Goal: Information Seeking & Learning: Learn about a topic

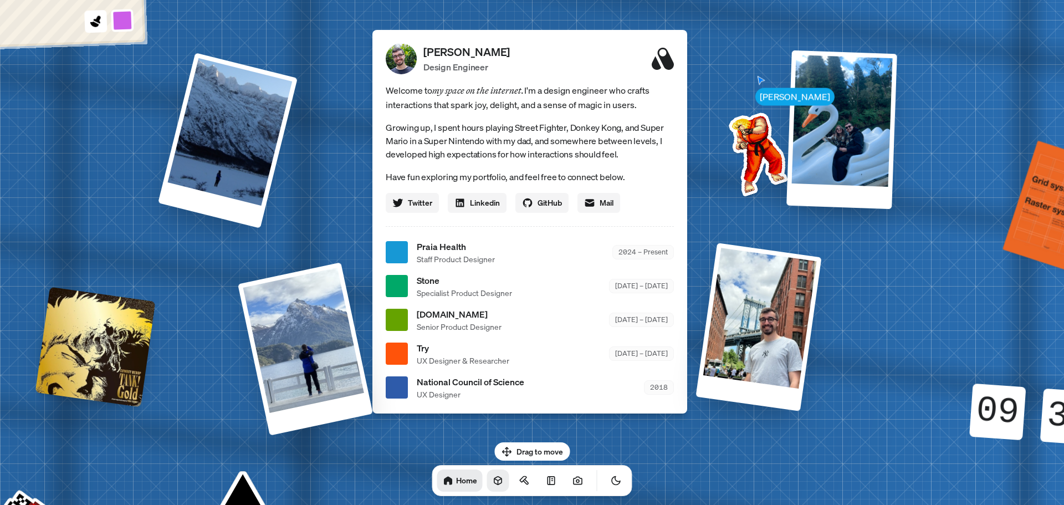
click at [487, 486] on link at bounding box center [498, 481] width 22 height 22
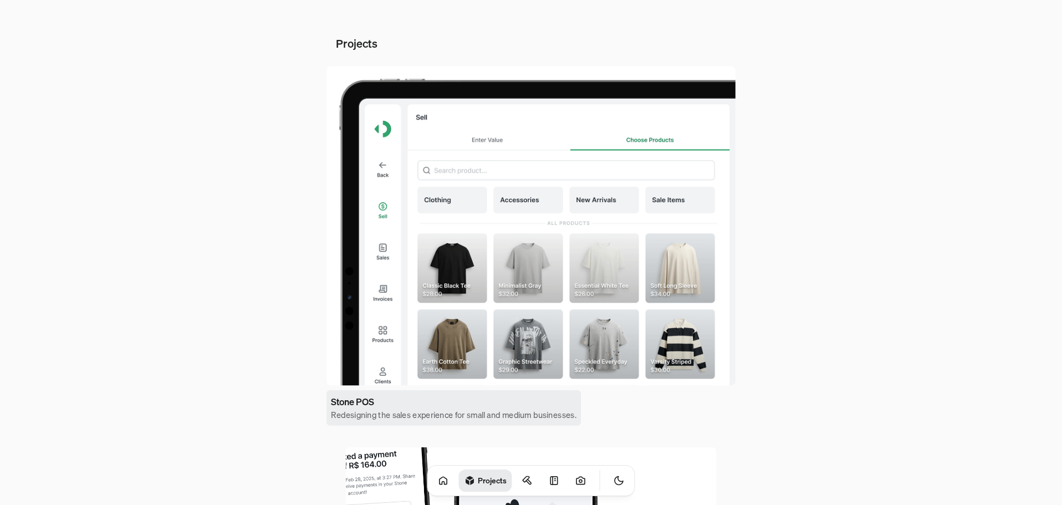
click at [485, 392] on link "Stone POS Redesigning the sales experience for small and medium businesses." at bounding box center [454, 407] width 254 height 35
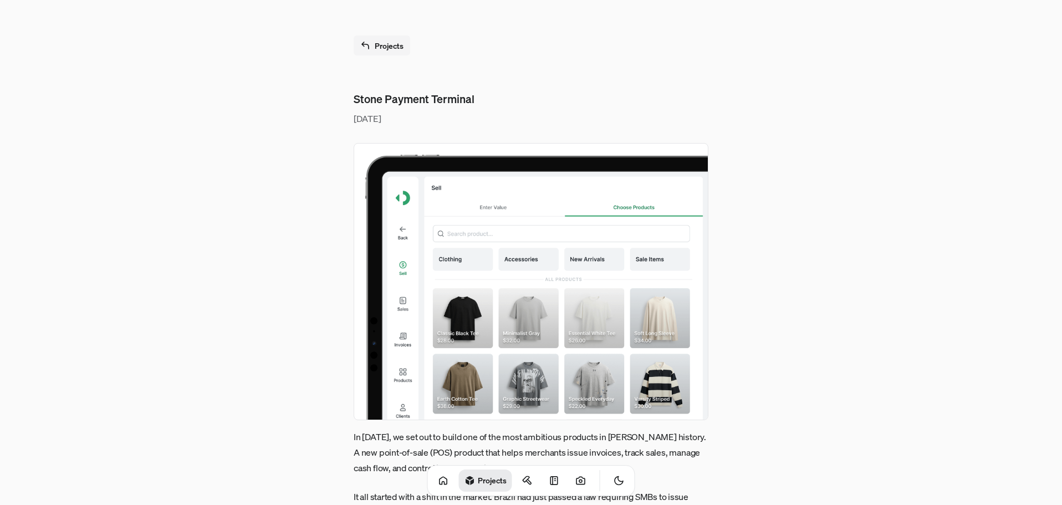
click at [503, 318] on img at bounding box center [531, 281] width 355 height 277
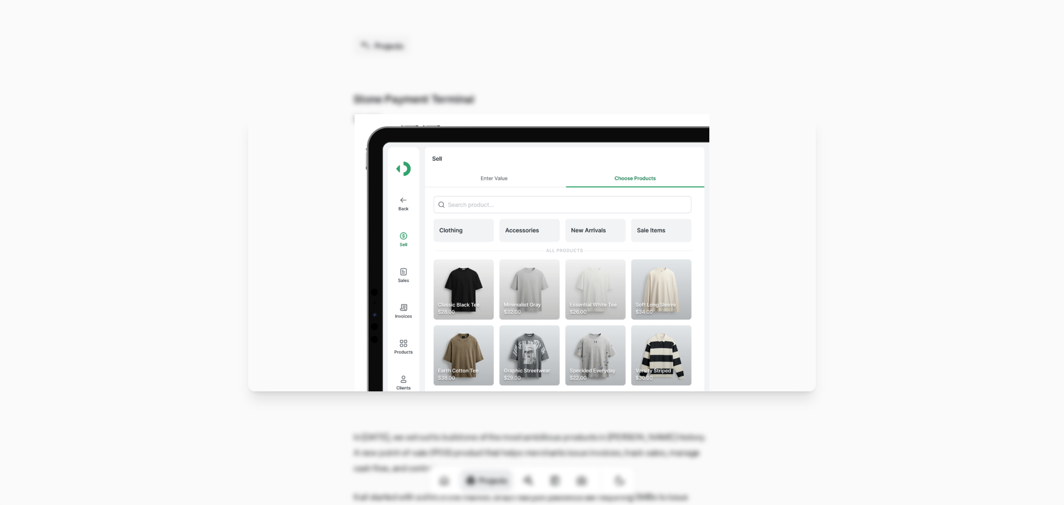
click at [503, 318] on img at bounding box center [532, 252] width 355 height 277
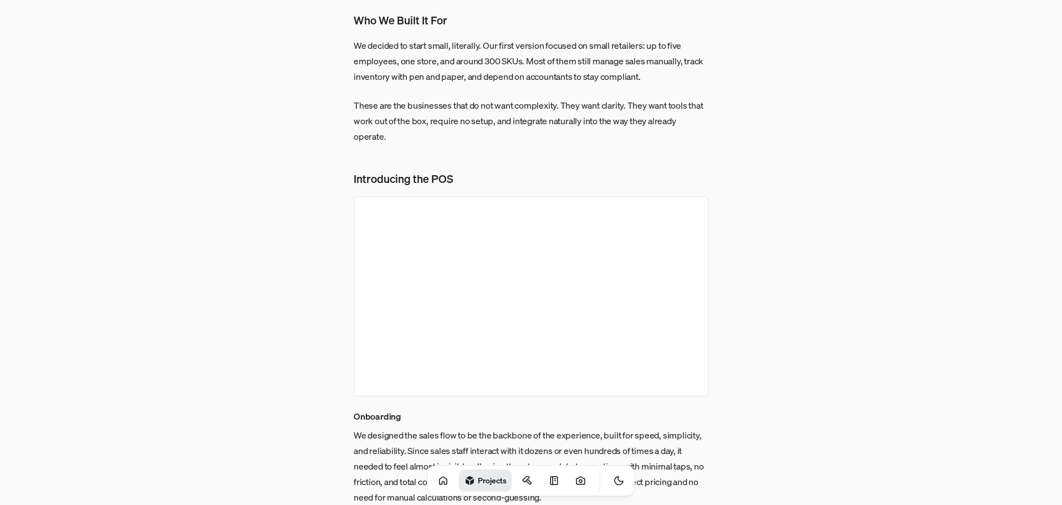
scroll to position [832, 0]
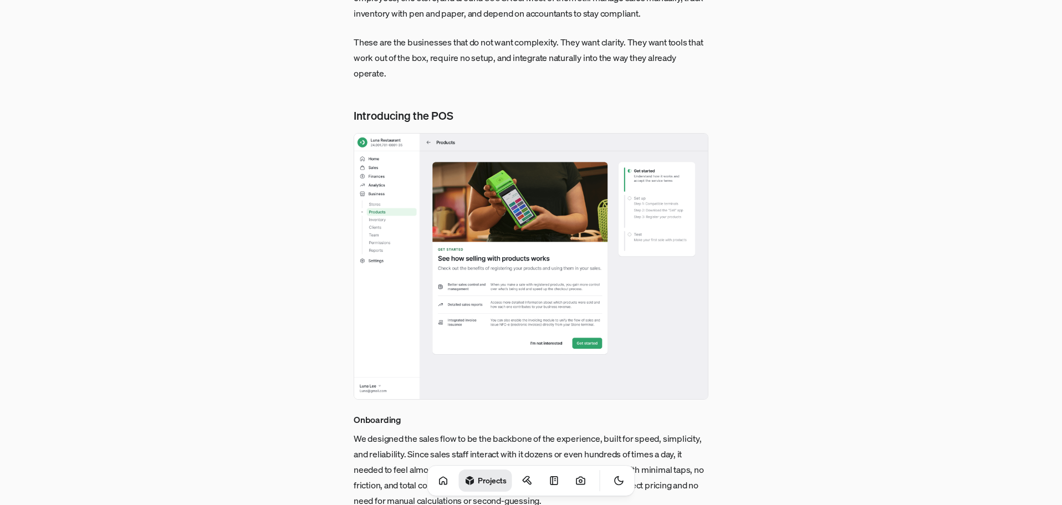
click at [514, 292] on img at bounding box center [531, 266] width 355 height 267
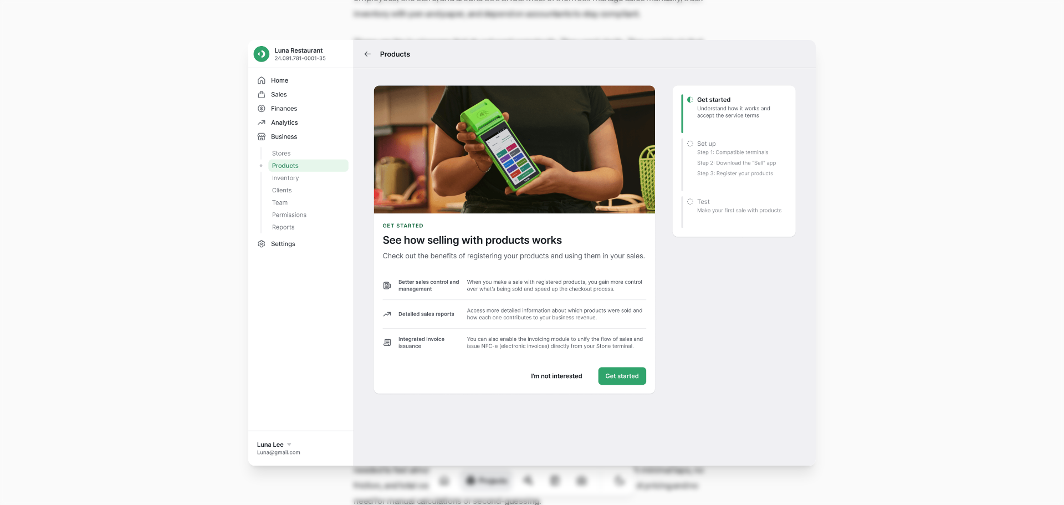
click at [514, 292] on img at bounding box center [532, 253] width 568 height 426
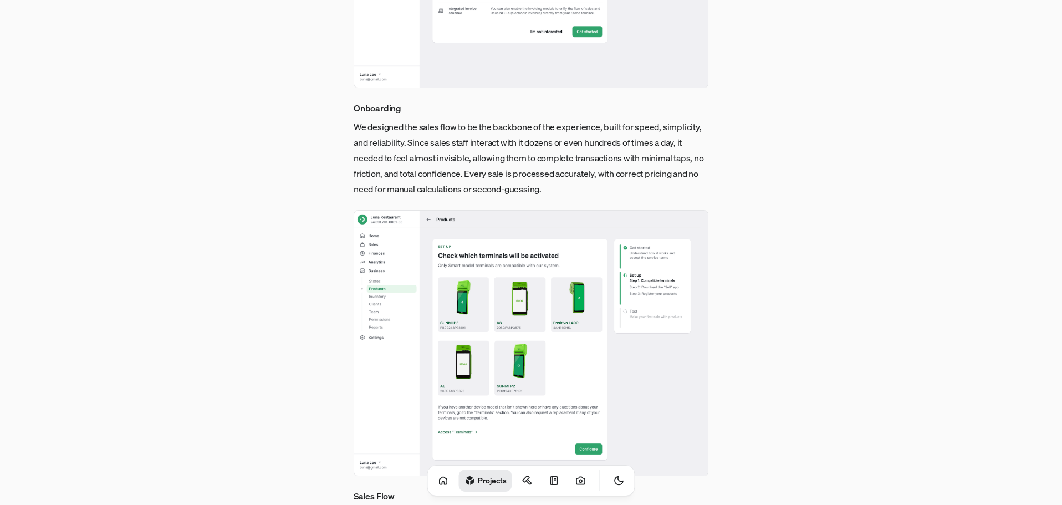
scroll to position [1164, 0]
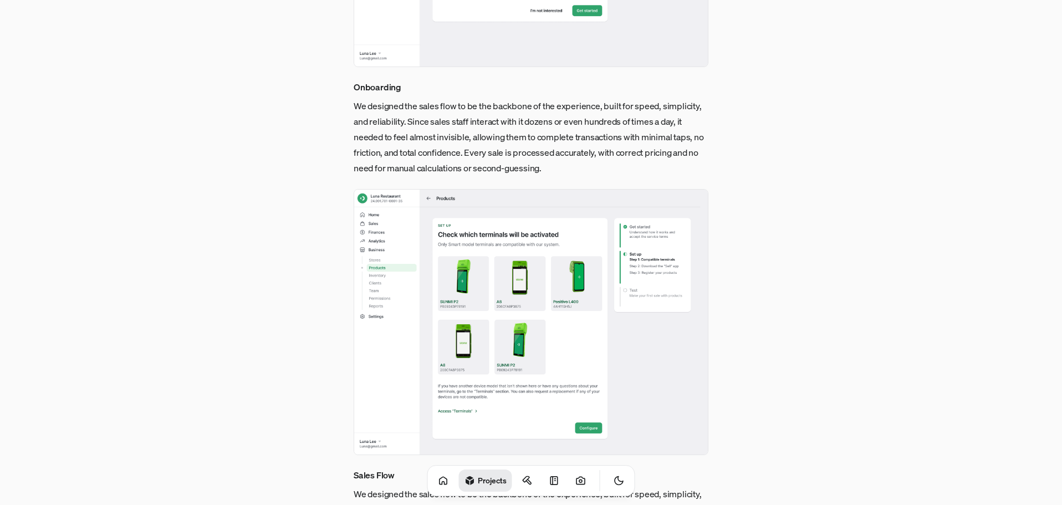
click at [514, 292] on img at bounding box center [531, 322] width 355 height 267
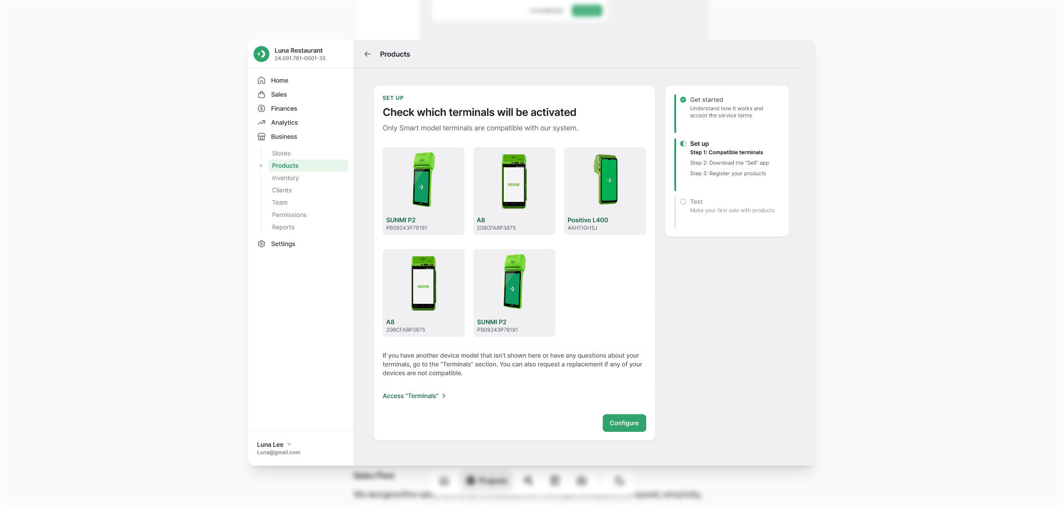
click at [514, 292] on img at bounding box center [532, 253] width 568 height 426
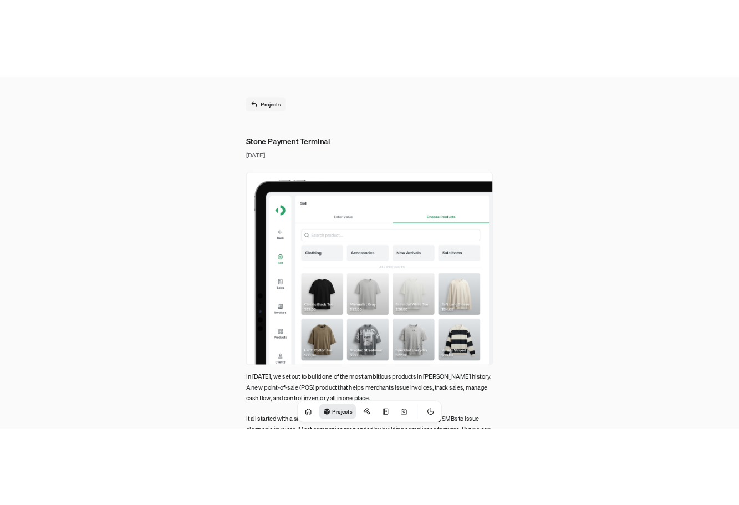
scroll to position [0, 0]
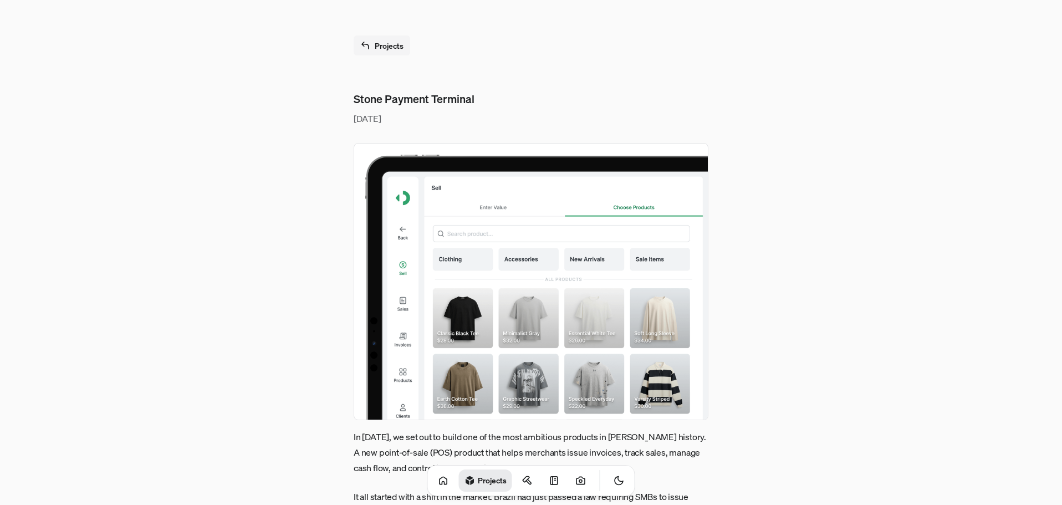
click at [514, 292] on img at bounding box center [531, 281] width 355 height 277
